Goal: Transaction & Acquisition: Book appointment/travel/reservation

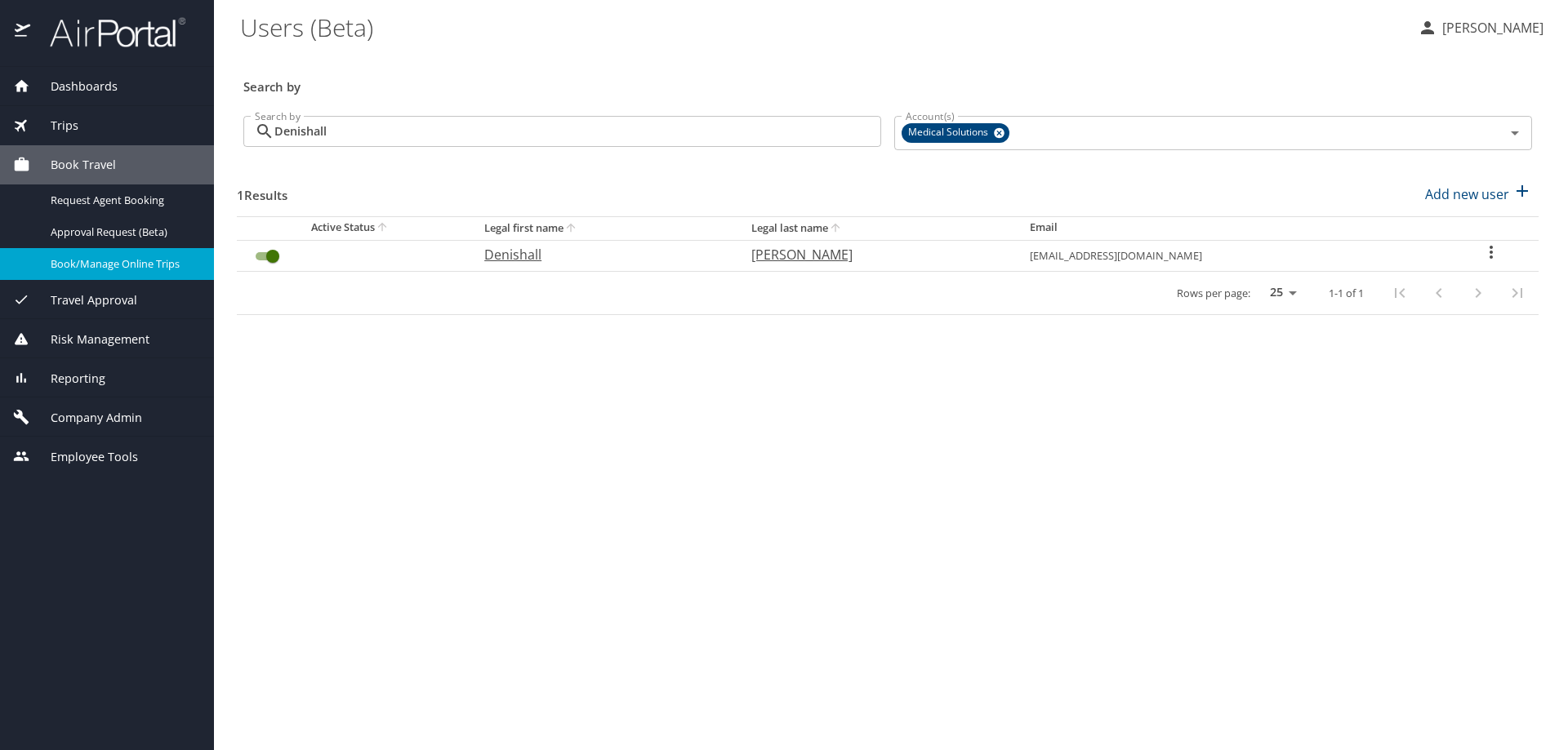
click at [531, 260] on p "Denishall" at bounding box center [601, 254] width 234 height 19
select select "US"
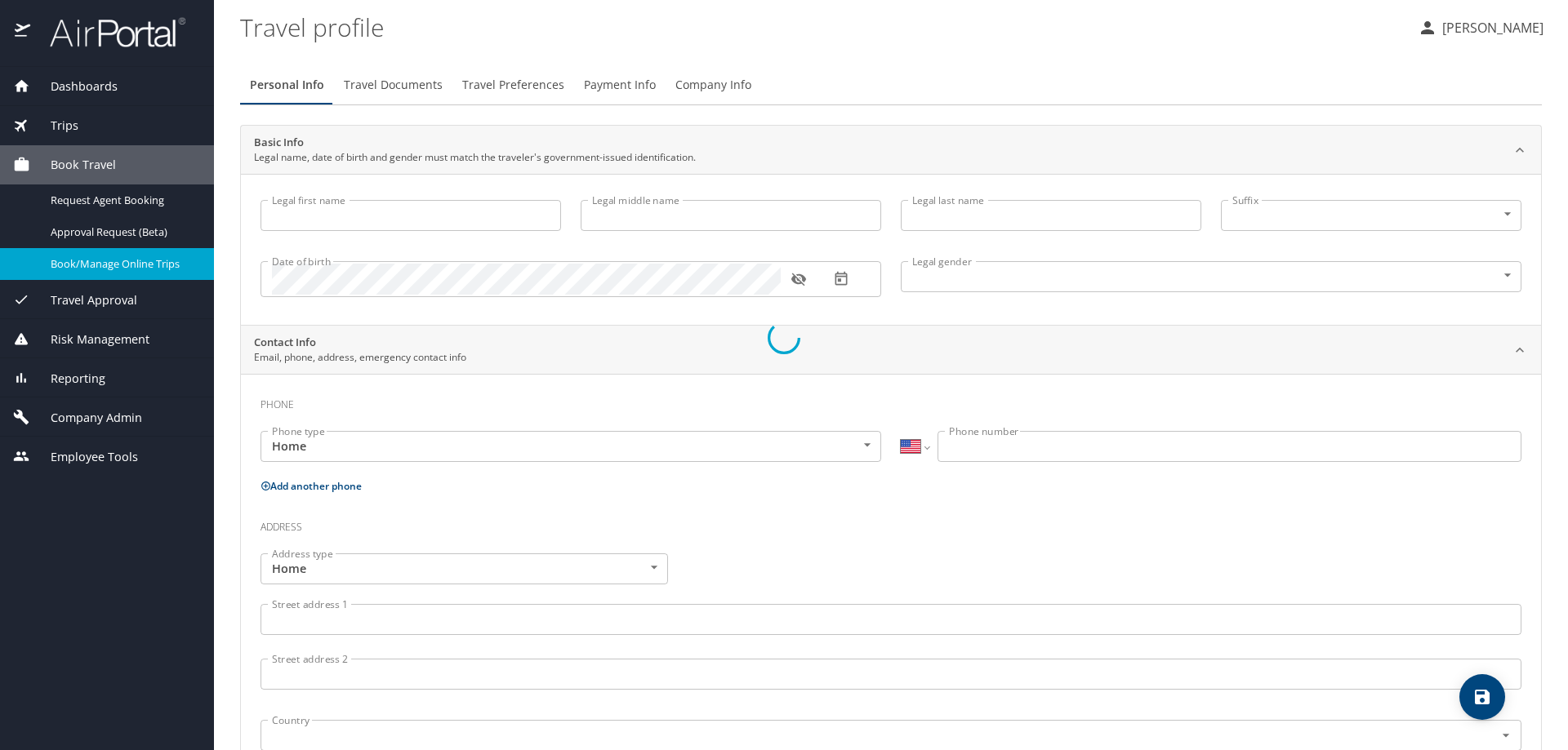
type input "Denishall"
type input "[PERSON_NAME]"
type input "[DEMOGRAPHIC_DATA]"
select select "US"
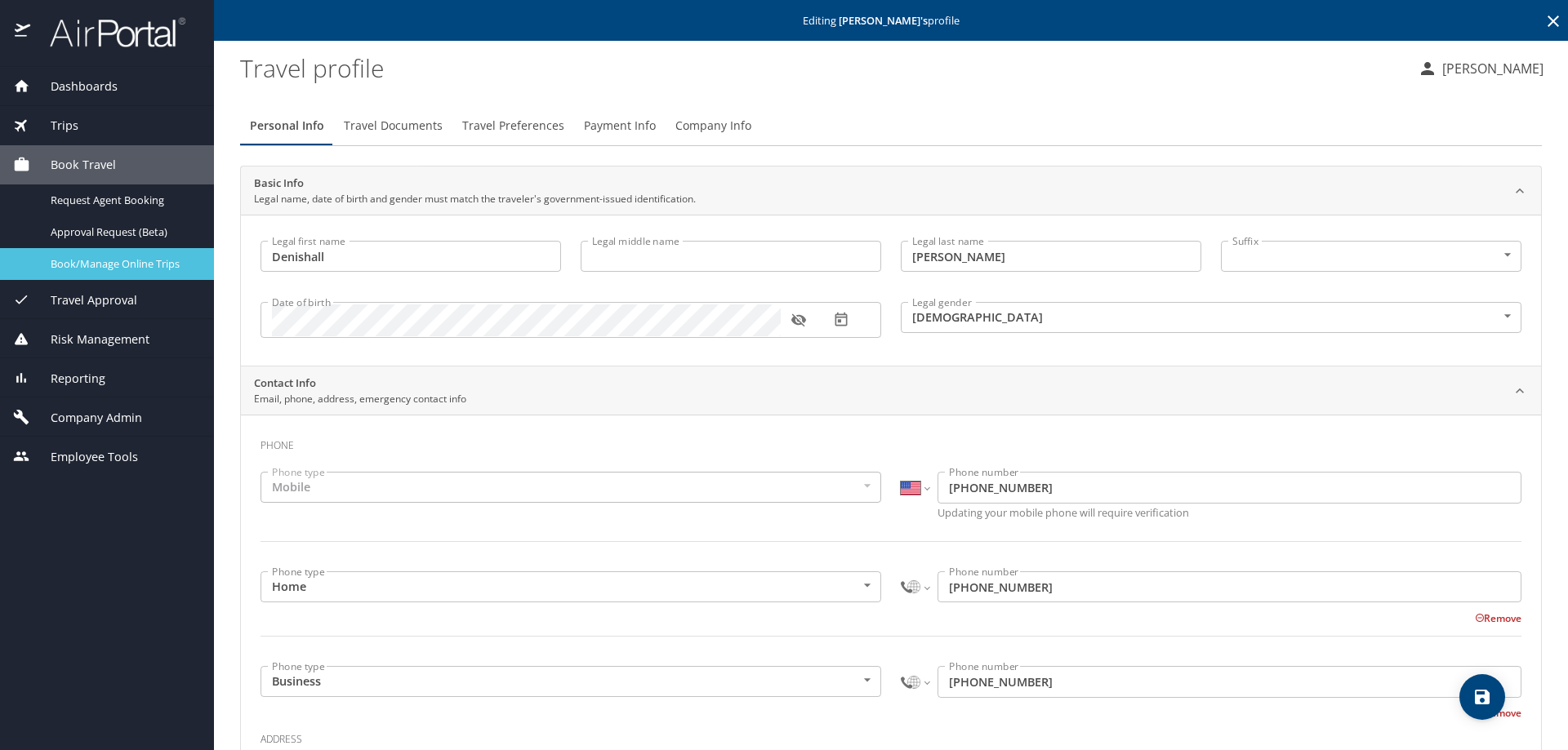
click at [90, 265] on span "Book/Manage Online Trips" at bounding box center [122, 264] width 143 height 15
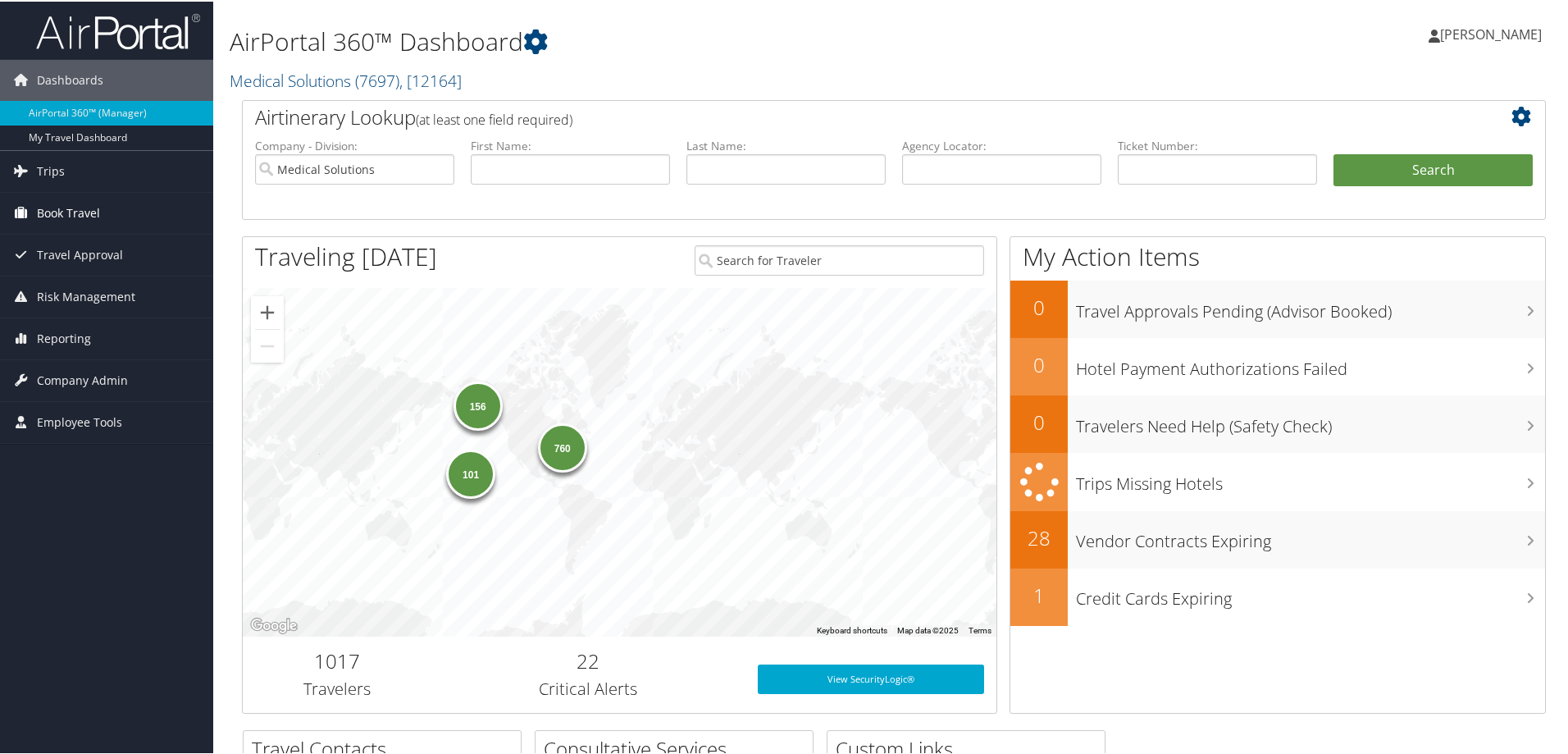
click at [65, 215] on span "Book Travel" at bounding box center [69, 212] width 63 height 41
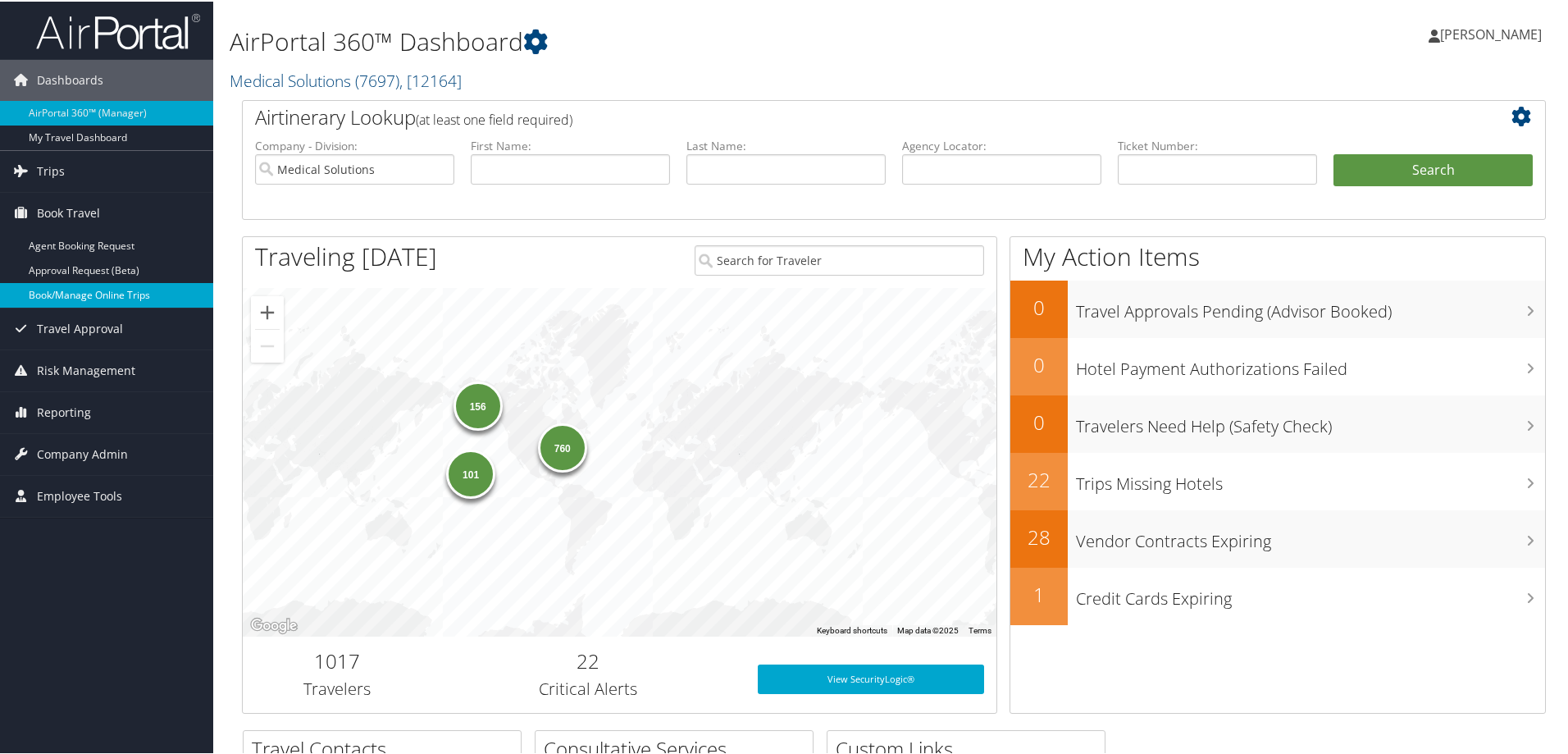
click at [79, 293] on link "Book/Manage Online Trips" at bounding box center [107, 293] width 213 height 25
